Goal: Feedback & Contribution: Submit feedback/report problem

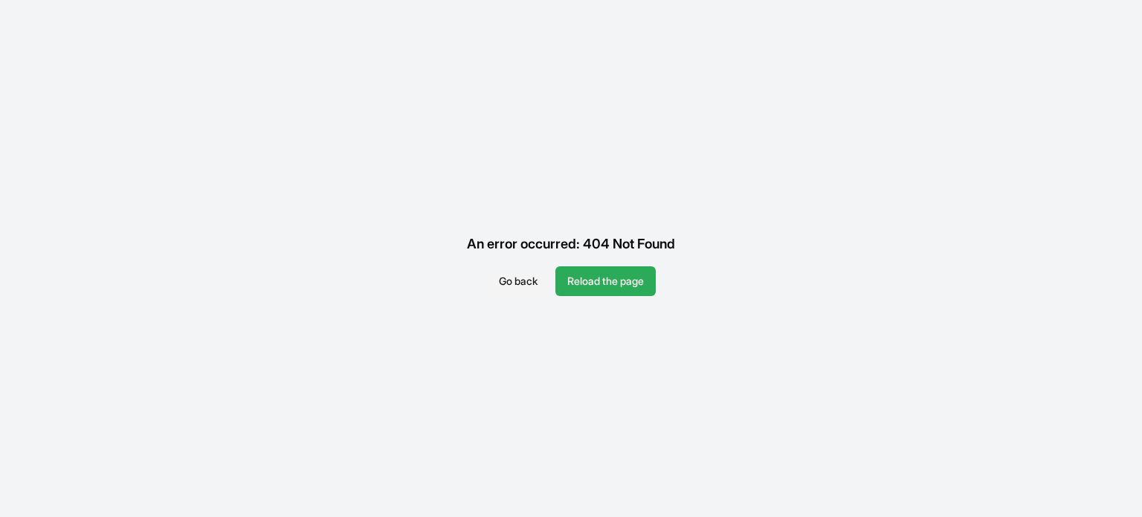
click at [592, 286] on button "Reload the page" at bounding box center [606, 281] width 100 height 30
click at [513, 280] on button "Go back" at bounding box center [518, 281] width 62 height 30
click at [593, 293] on button "Reload the page" at bounding box center [606, 281] width 100 height 30
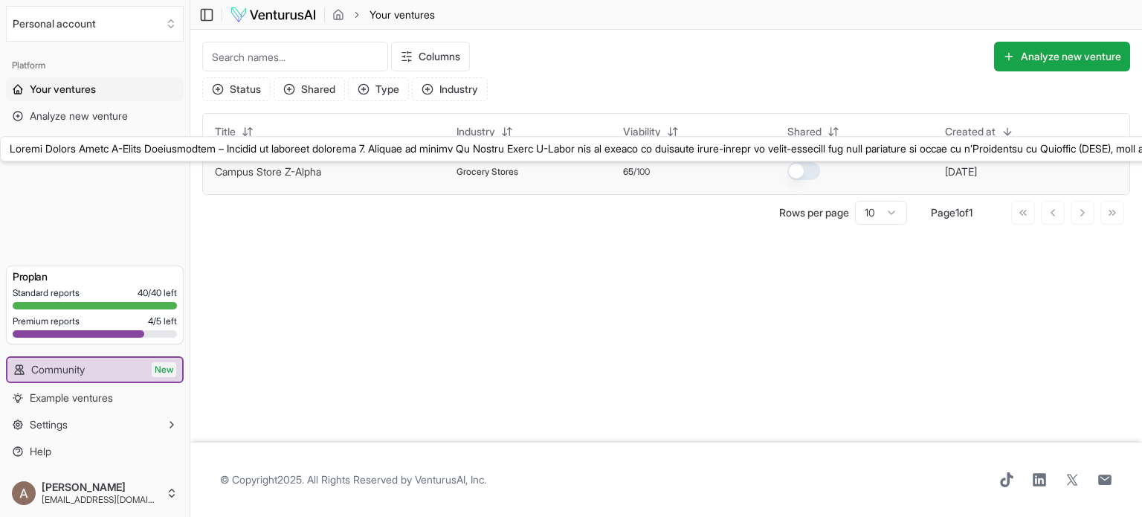
click at [265, 173] on link "Campus Store Z-Alpha" at bounding box center [268, 171] width 106 height 13
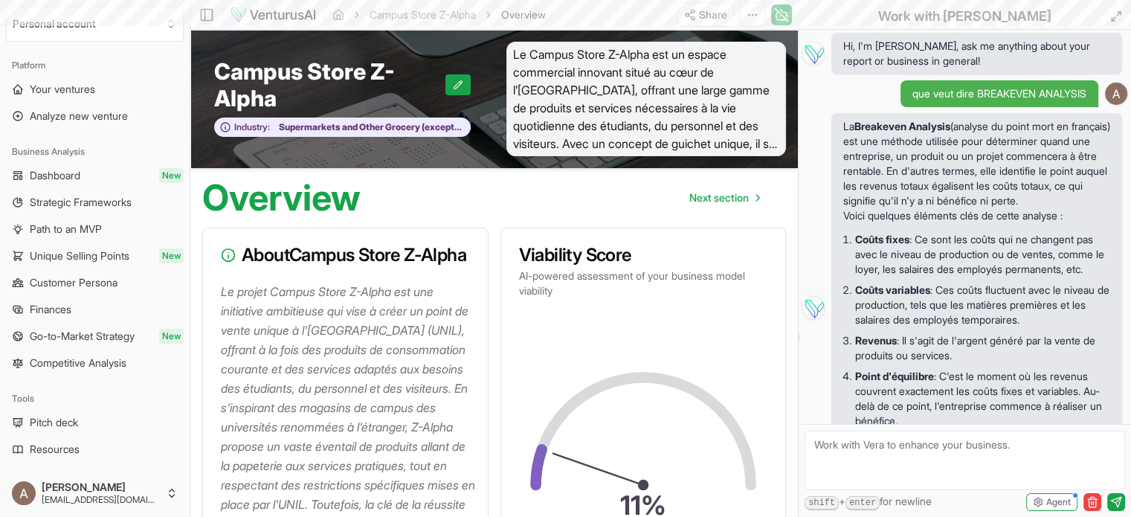
scroll to position [4639, 0]
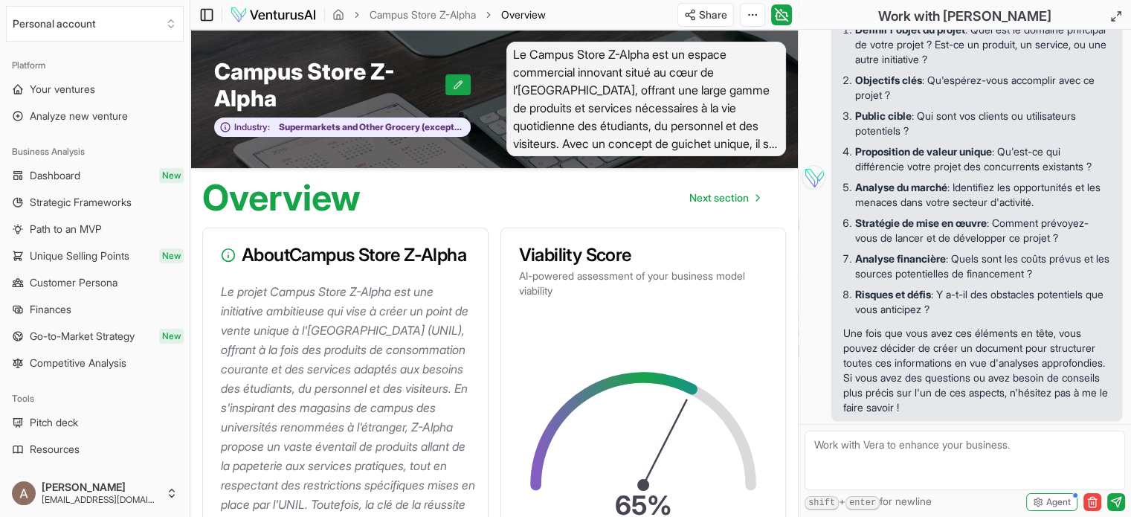
click at [208, 14] on icon at bounding box center [206, 15] width 15 height 18
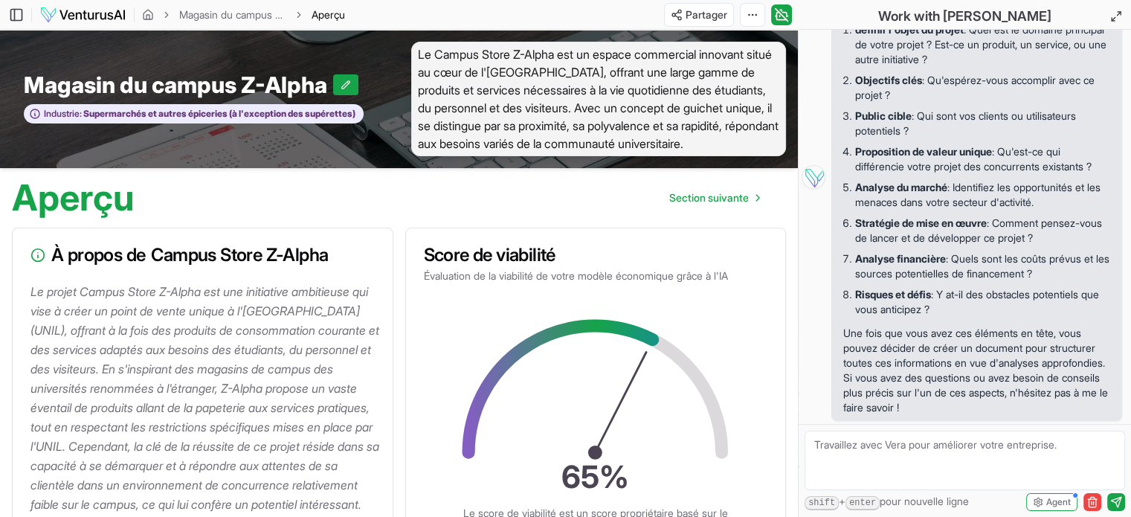
scroll to position [4624, 0]
click at [869, 457] on textarea at bounding box center [965, 461] width 321 height 60
type textarea "s"
type textarea "un commentaire sur le score de 65% de viabilité"
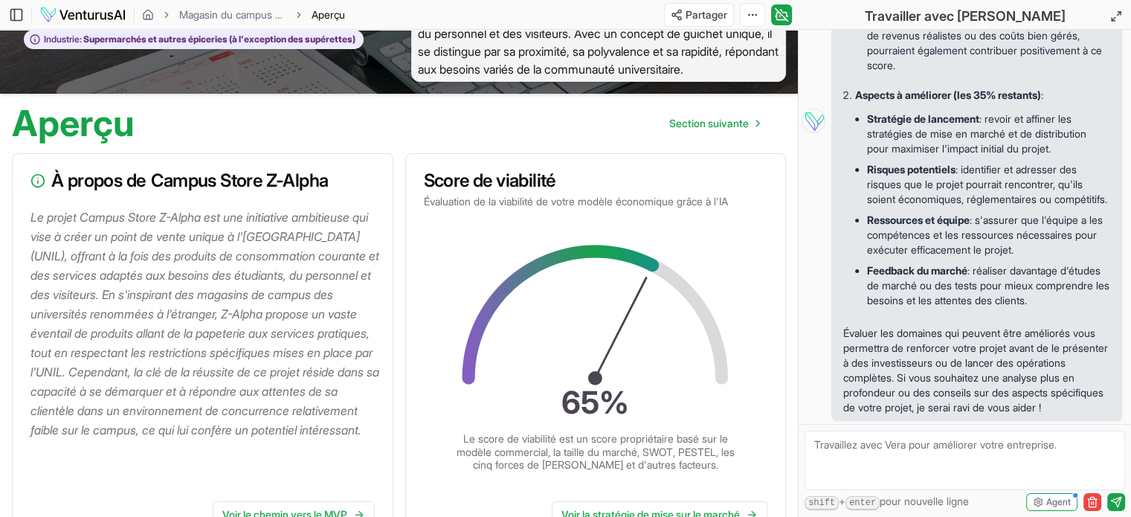
scroll to position [5338, 0]
click at [963, 446] on textarea at bounding box center [965, 461] width 321 height 60
type textarea "quel domaine est prioritaire aujourd'hui"
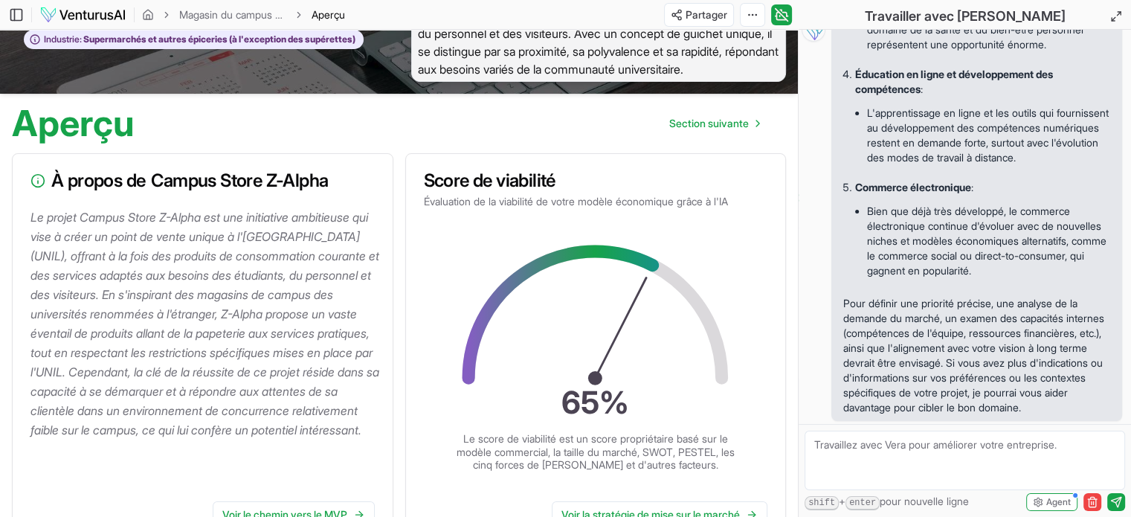
scroll to position [5921, 0]
click at [974, 451] on textarea at bounding box center [965, 461] width 321 height 60
click at [955, 462] on textarea "pourtant dans le détails du concept, j'ai bien noté que j'ai un rayon parapharm…" at bounding box center [965, 461] width 321 height 60
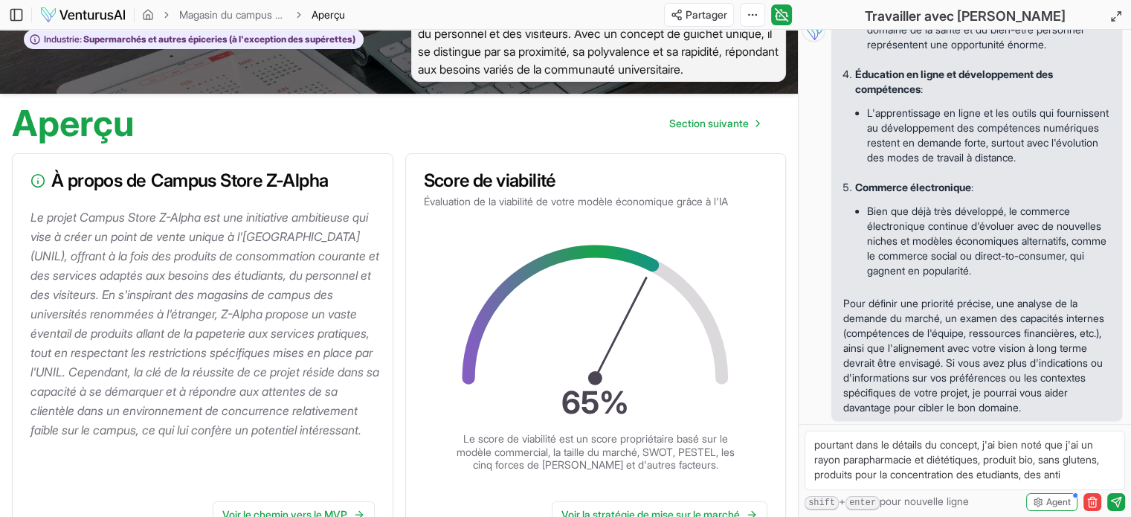
scroll to position [6, 0]
type textarea "pourtant dans le détails du concept, j'ai bien noté que j'ai un rayon parapharm…"
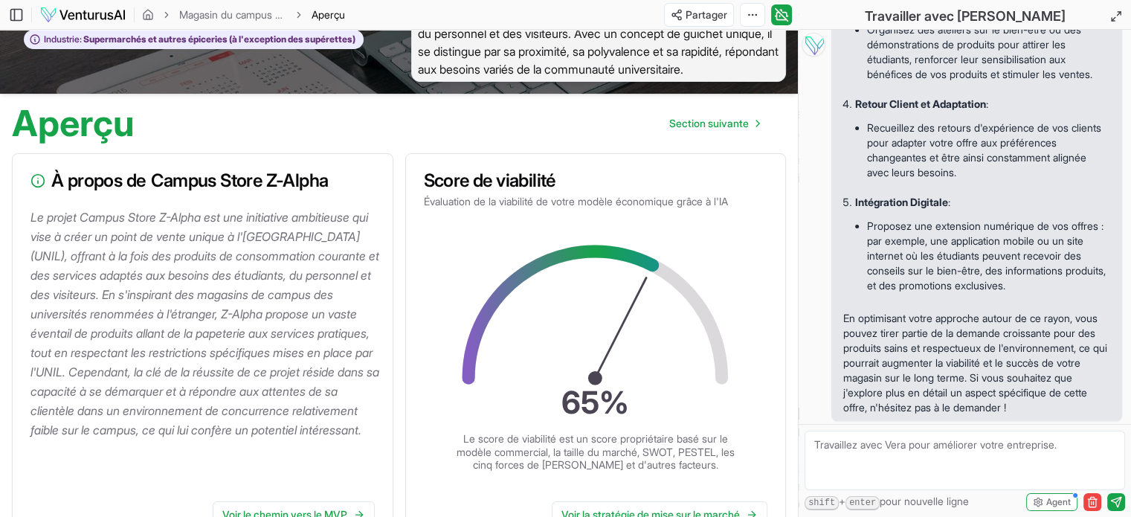
scroll to position [6847, 0]
click at [889, 450] on textarea at bounding box center [965, 461] width 321 height 60
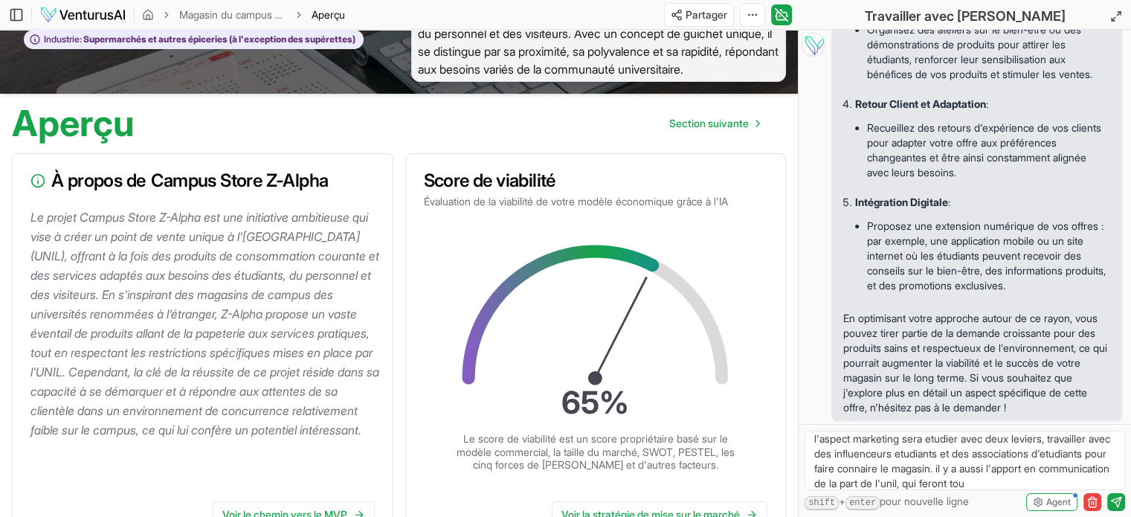
scroll to position [21, 0]
type textarea "l'aspect marketing sera etudier avec deux leviers, travailler avec des influenc…"
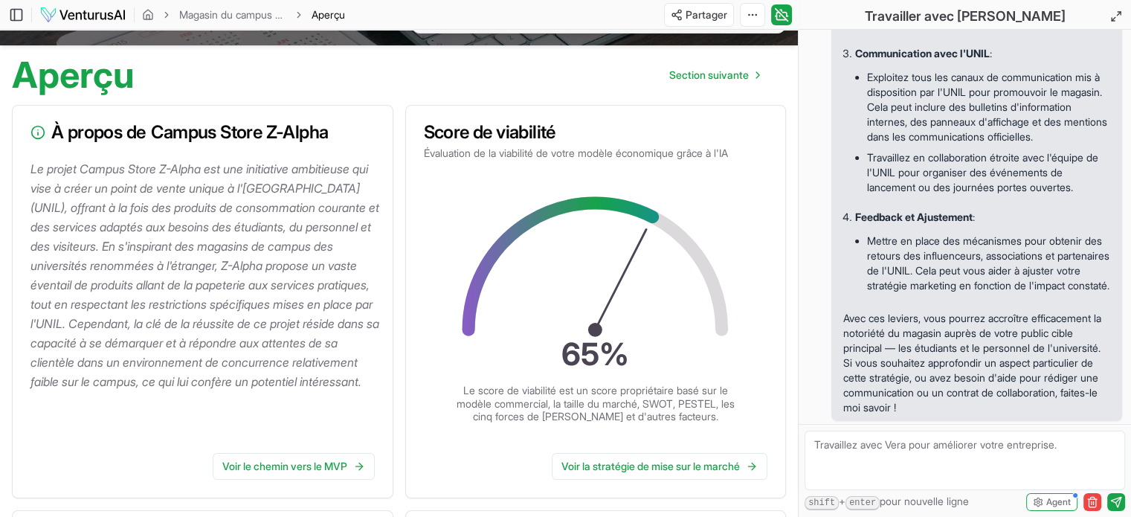
scroll to position [149, 0]
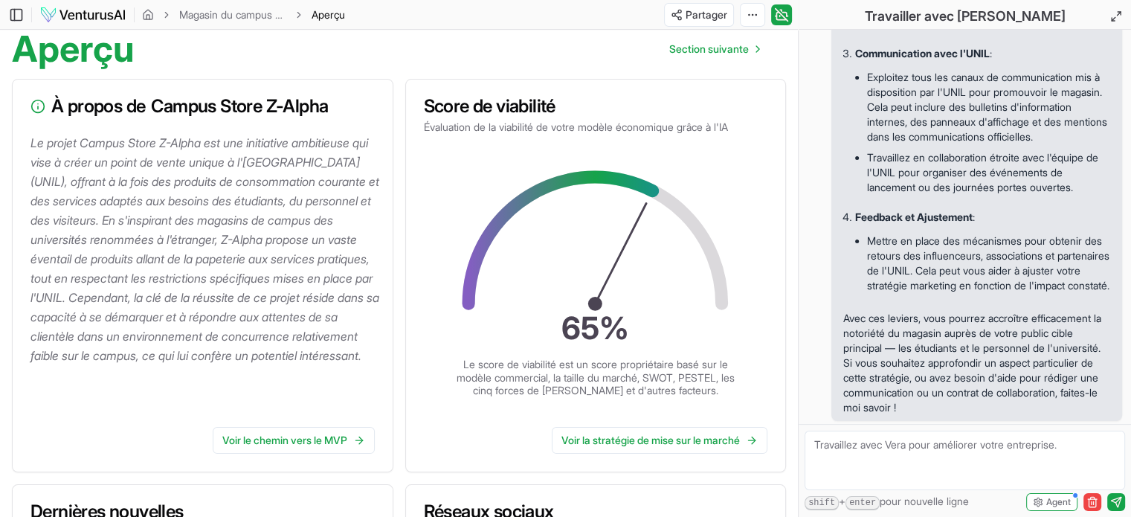
click at [893, 446] on textarea at bounding box center [965, 461] width 321 height 60
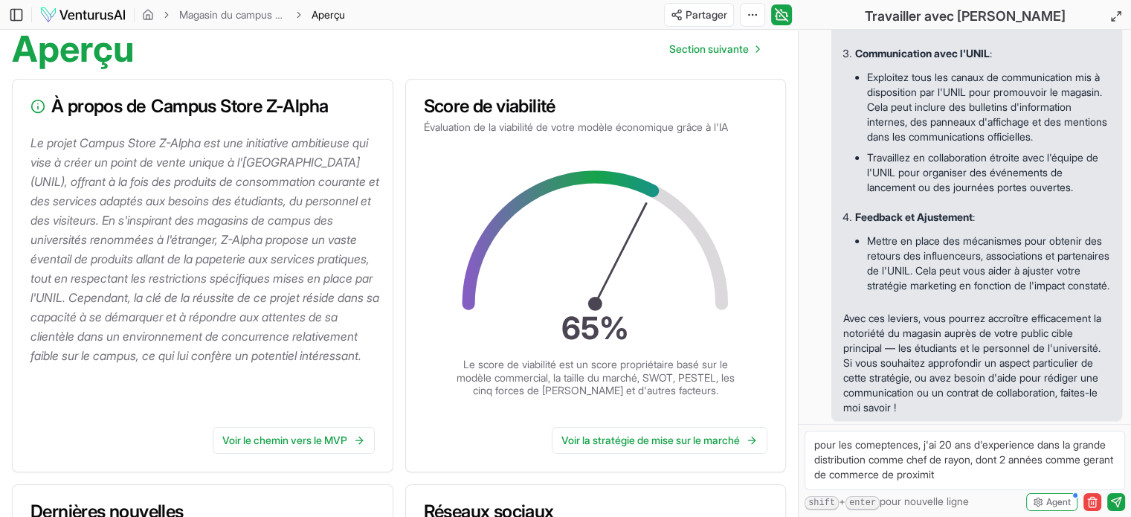
type textarea "pour les comeptences, j'ai 20 ans d'experience dans la grande distribution comm…"
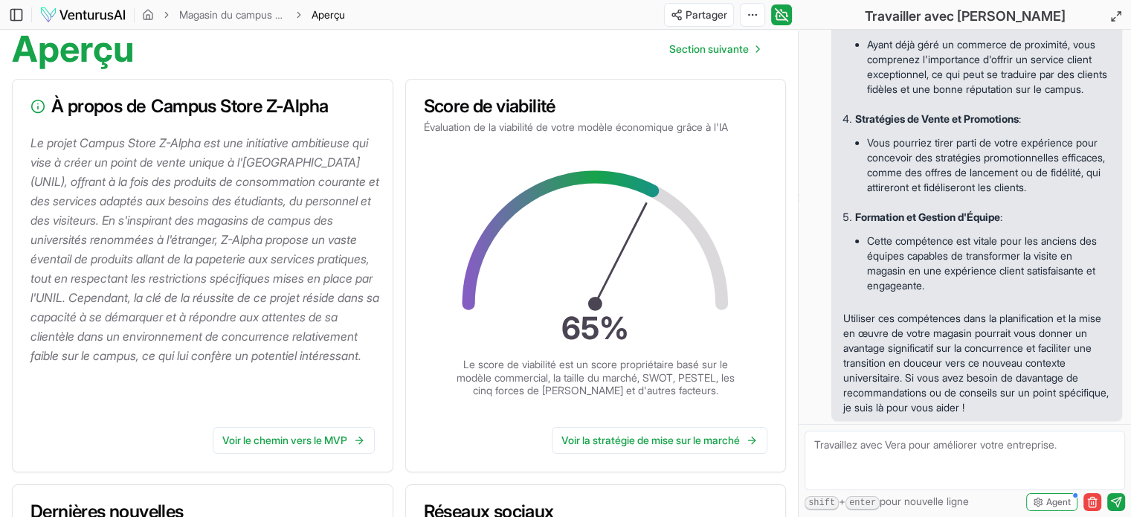
scroll to position [9200, 0]
type textarea "donc, je ne comprends pas le score de 65%"
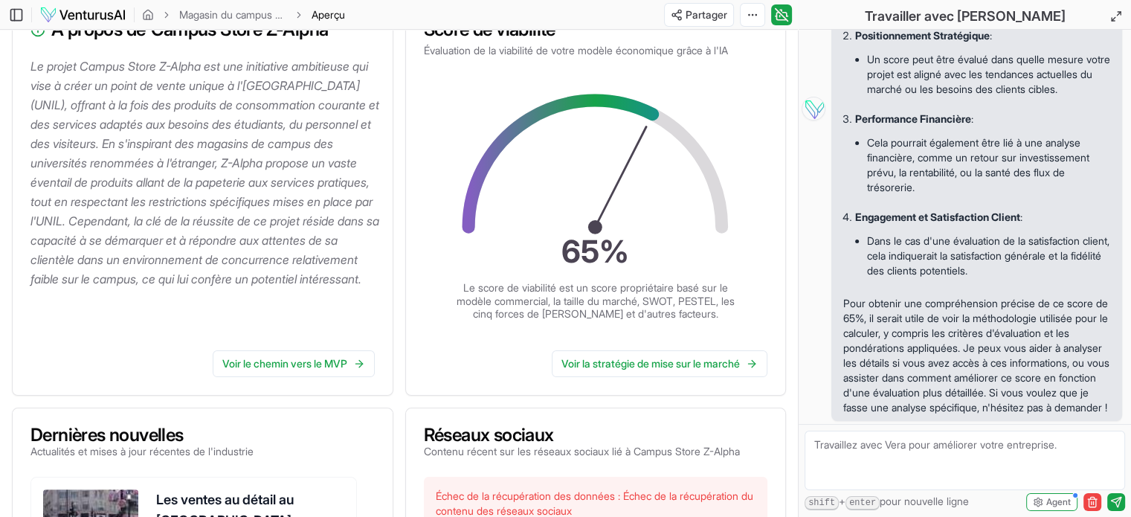
scroll to position [223, 0]
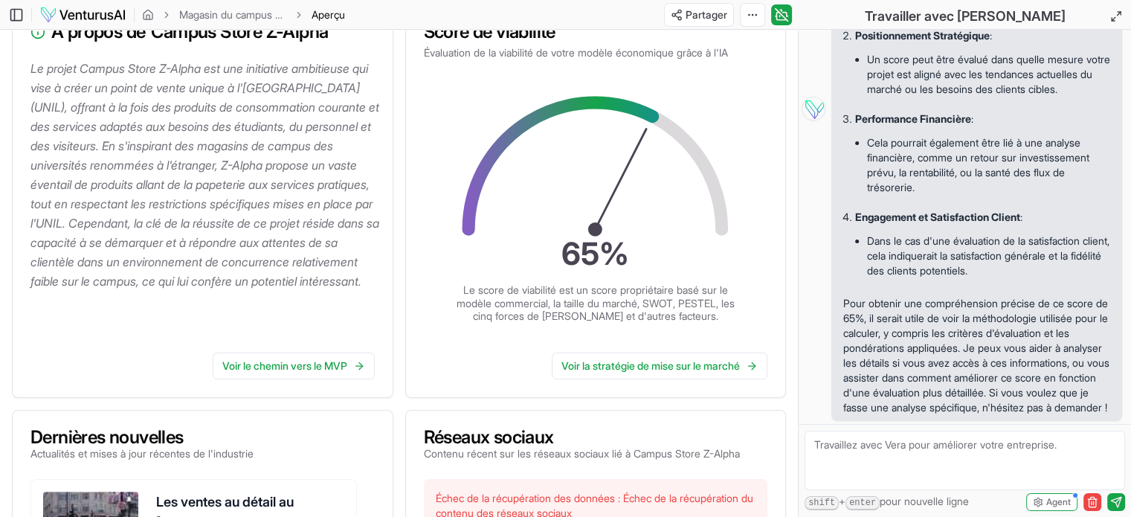
click at [913, 449] on textarea at bounding box center [965, 461] width 321 height 60
type textarea "est ce que tu peux actualisé les données en tenant compte de ces informations"
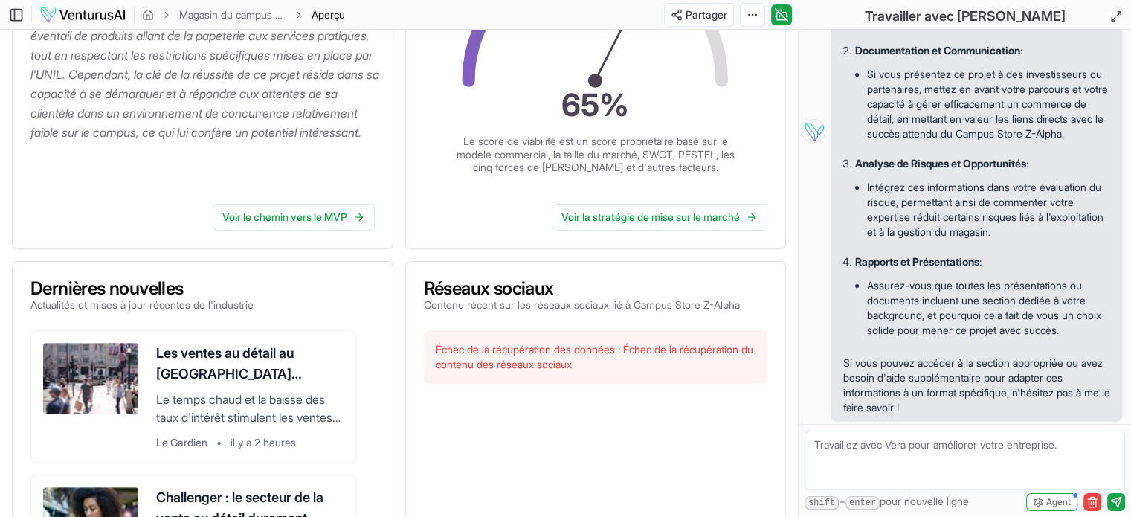
scroll to position [10482, 0]
click at [906, 451] on textarea at bounding box center [965, 461] width 321 height 60
type textarea "pourquoi ce n'est pas accessible"
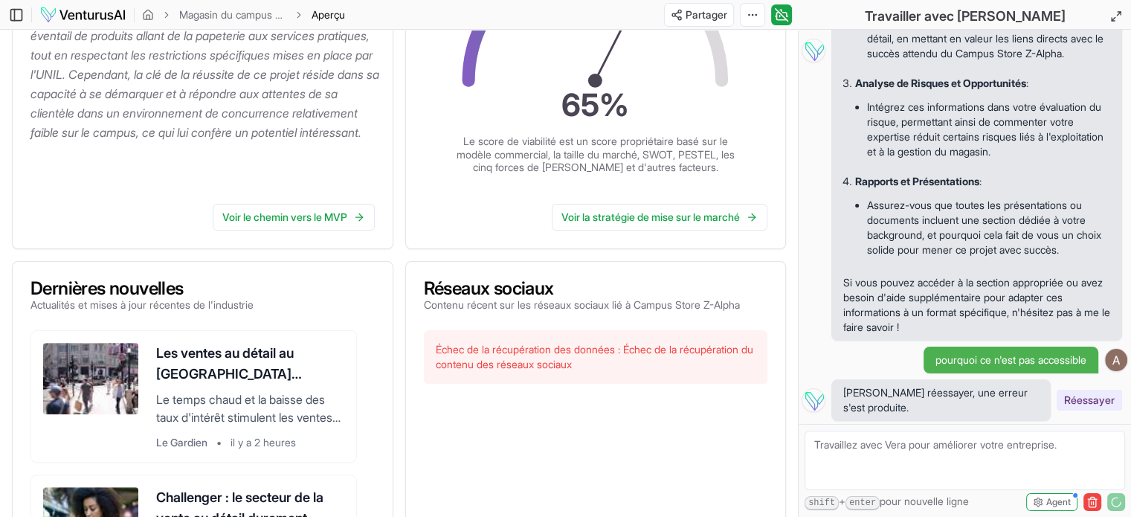
scroll to position [10711, 0]
click at [1069, 399] on font "Réessayer" at bounding box center [1089, 399] width 51 height 13
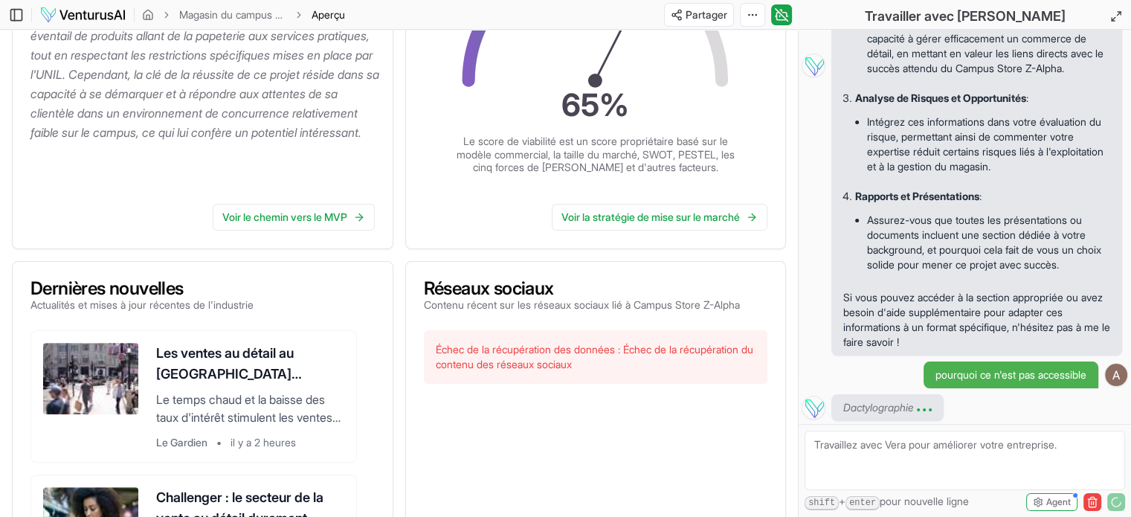
scroll to position [10935, 0]
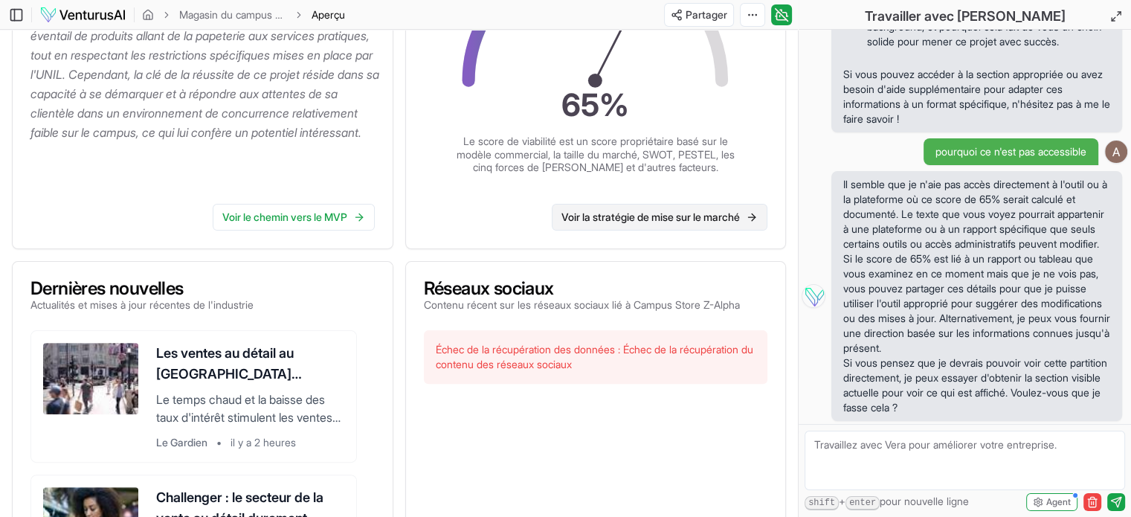
click at [730, 218] on font "Voir la stratégie de mise sur le marché" at bounding box center [651, 216] width 179 height 13
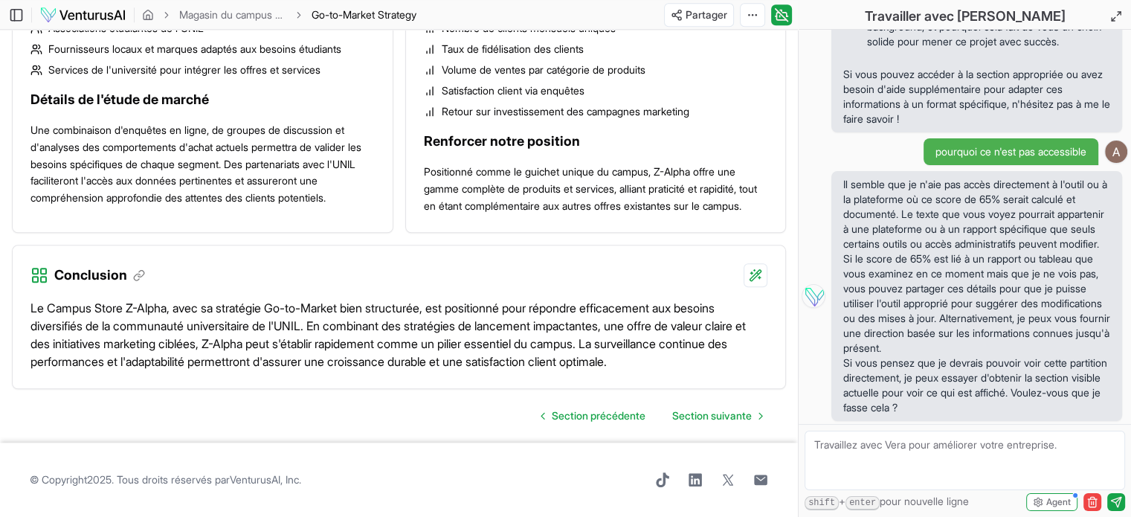
scroll to position [1627, 0]
click at [708, 422] on font "Section suivante" at bounding box center [712, 415] width 80 height 13
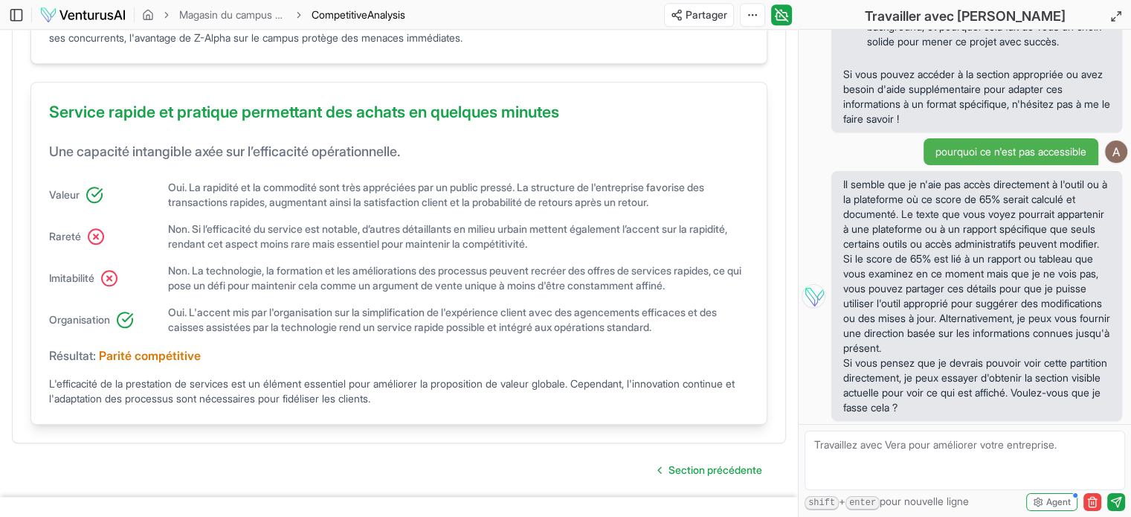
scroll to position [1283, 0]
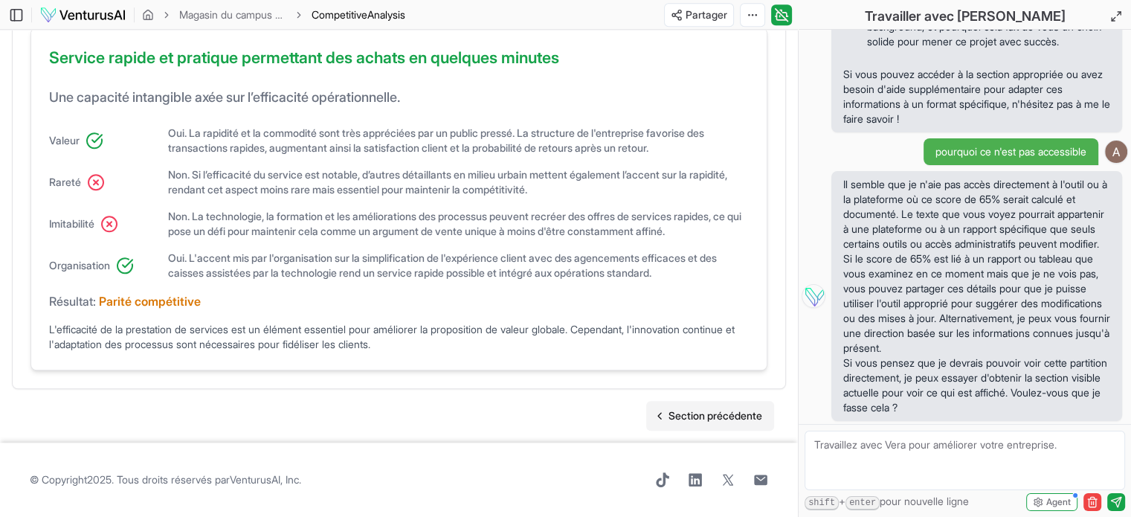
click at [672, 419] on font "Section précédente" at bounding box center [716, 415] width 94 height 13
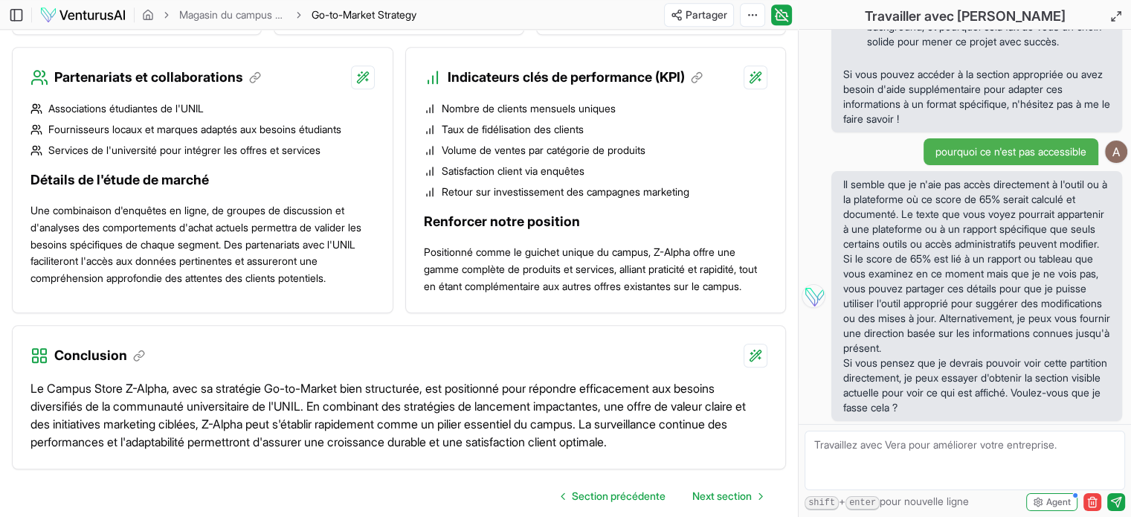
scroll to position [1562, 0]
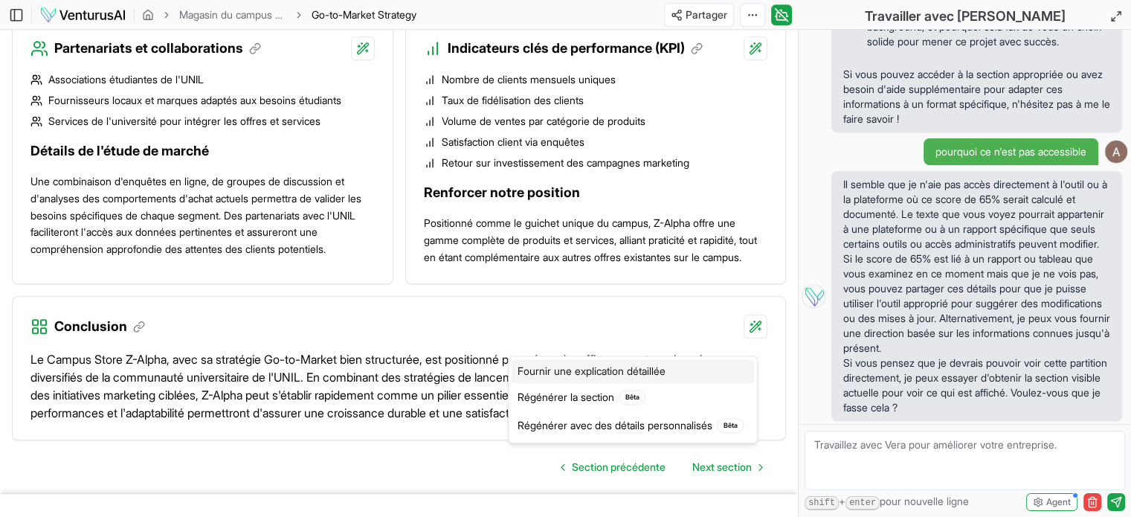
click at [634, 373] on font "Fournir une explication détaillée" at bounding box center [592, 370] width 148 height 13
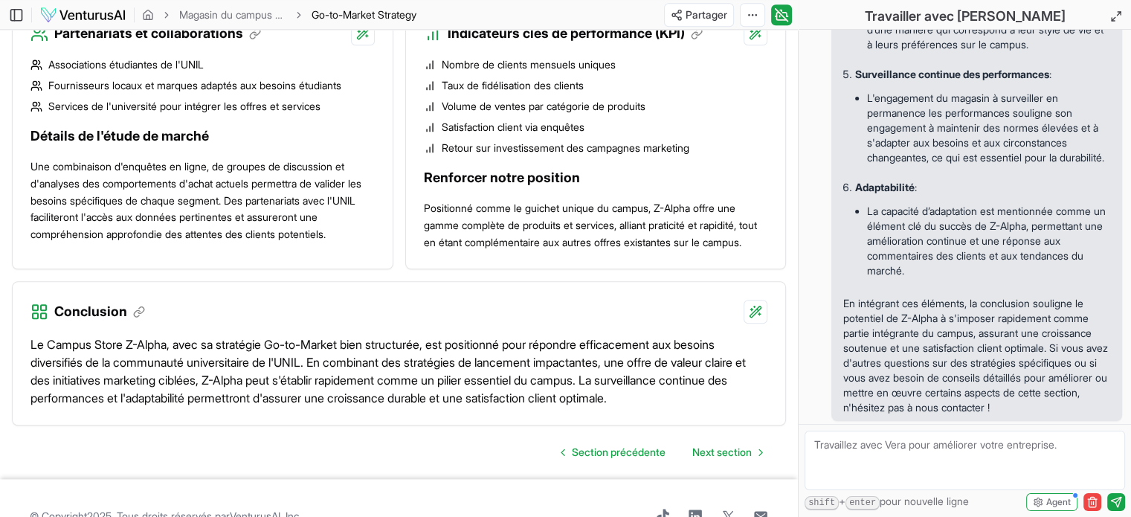
scroll to position [1627, 0]
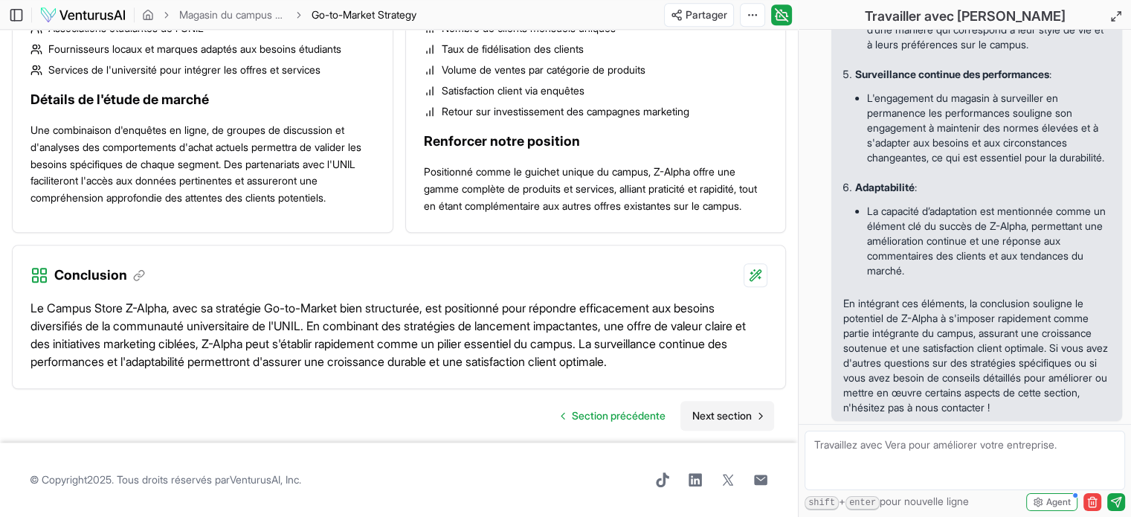
click at [711, 415] on span "Next section" at bounding box center [722, 415] width 60 height 15
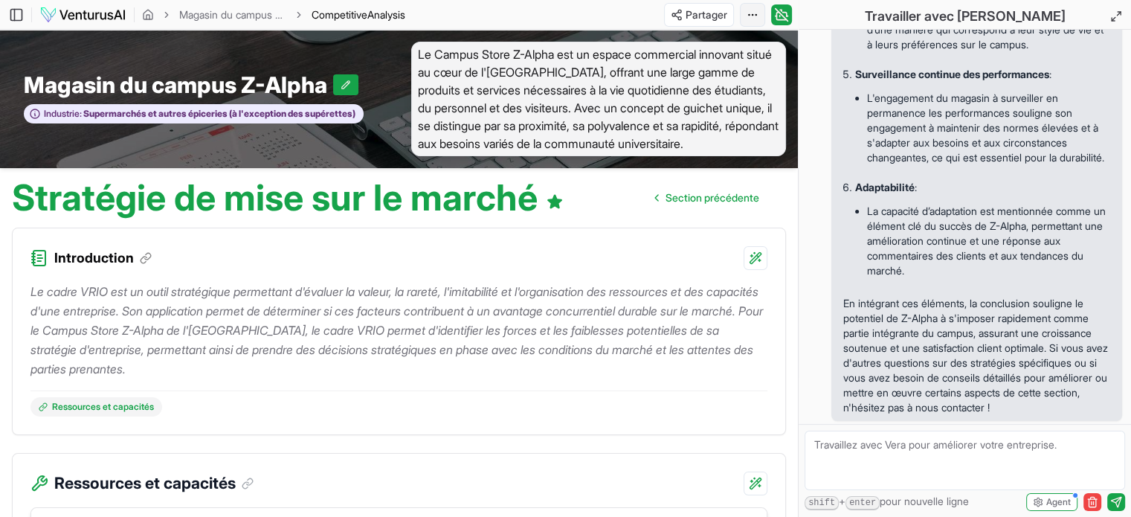
click at [747, 10] on html "Nous respectons votre vie privée Nous utilisons des cookies pour améliorer votr…" at bounding box center [565, 258] width 1131 height 517
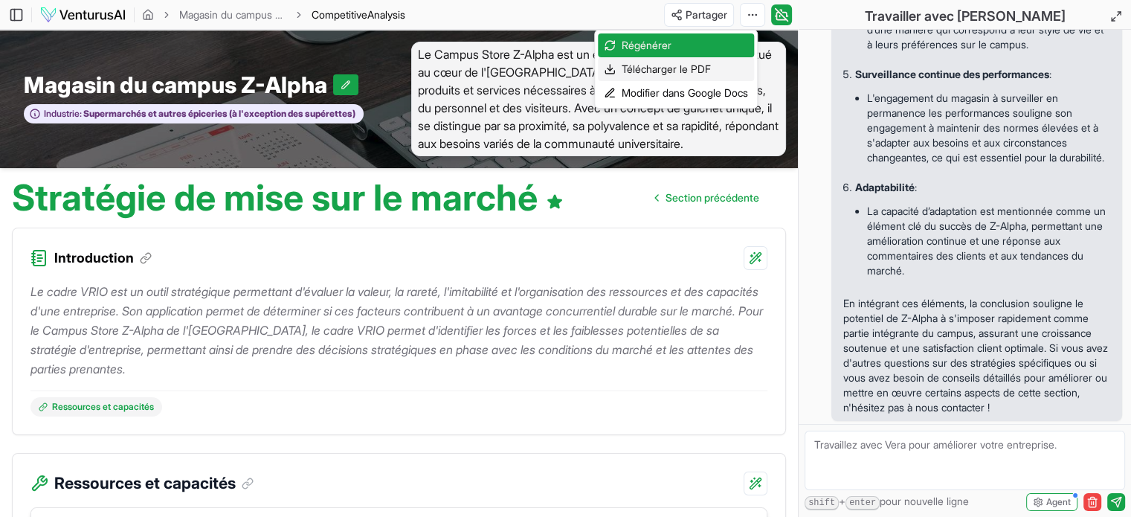
click at [659, 71] on font "Télécharger le PDF" at bounding box center [666, 68] width 89 height 13
